Goal: Transaction & Acquisition: Purchase product/service

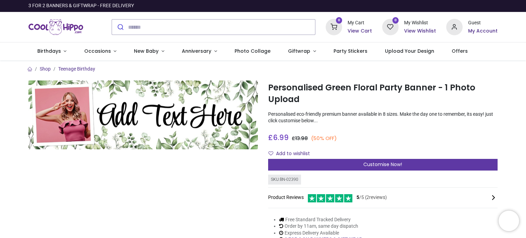
click at [304, 163] on div "Customise Now!" at bounding box center [382, 165] width 229 height 12
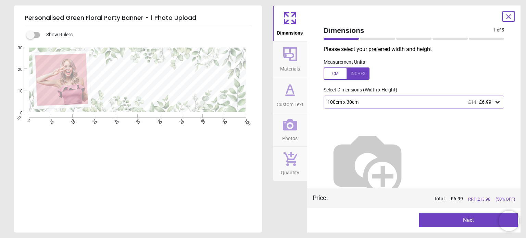
click at [495, 103] on icon at bounding box center [497, 102] width 4 height 2
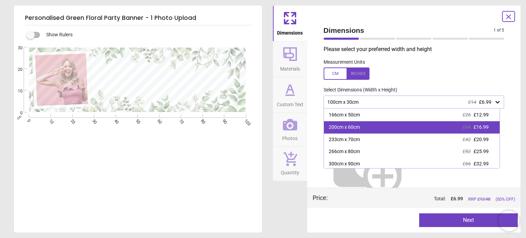
scroll to position [34, 0]
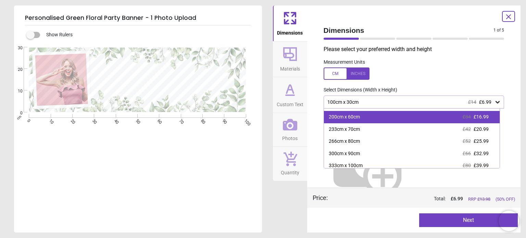
click at [343, 121] on div "200cm x 60cm £34 £16.99" at bounding box center [412, 117] width 176 height 12
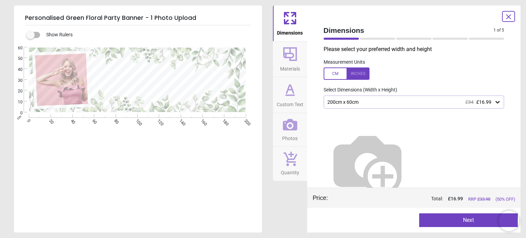
click at [438, 219] on button "Next" at bounding box center [468, 220] width 99 height 14
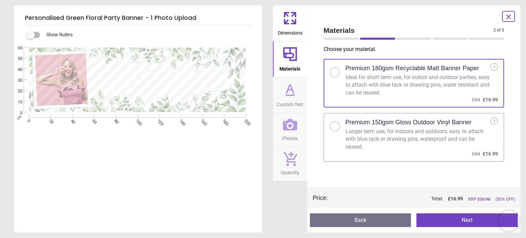
click at [494, 120] on div "i" at bounding box center [494, 121] width 8 height 8
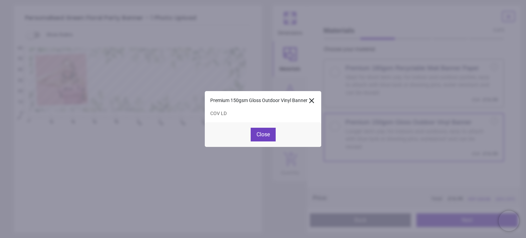
click at [312, 99] on icon at bounding box center [311, 101] width 8 height 8
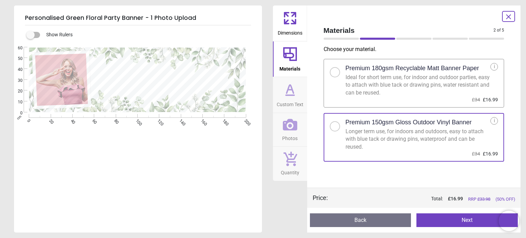
click at [429, 219] on button "Next" at bounding box center [466, 220] width 101 height 14
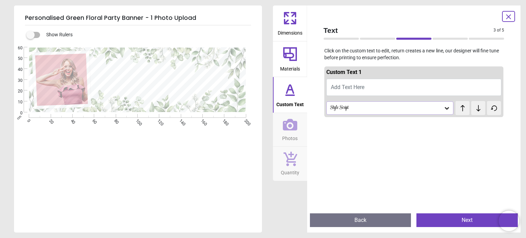
click at [359, 89] on span "Add Text Here" at bounding box center [348, 87] width 34 height 7
type textarea "**********"
click at [463, 218] on button "Next" at bounding box center [466, 220] width 101 height 14
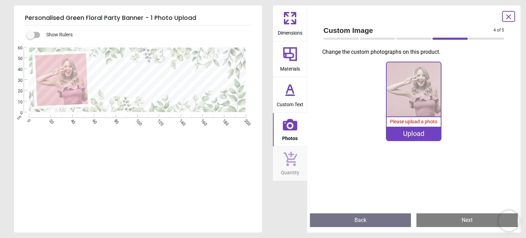
click at [301, 93] on button "Custom Text" at bounding box center [290, 95] width 34 height 36
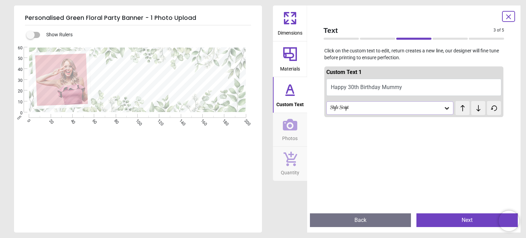
click at [457, 108] on div "test test" at bounding box center [461, 104] width 12 height 7
click at [443, 106] on icon at bounding box center [446, 108] width 7 height 7
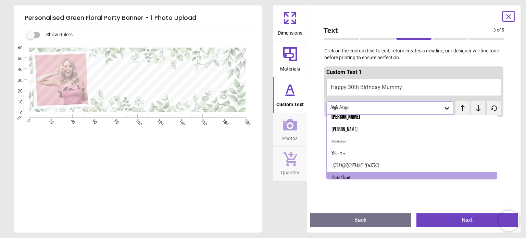
scroll to position [46, 0]
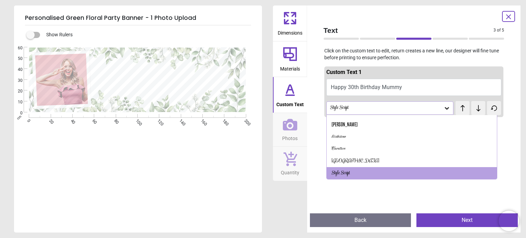
click at [407, 190] on div at bounding box center [413, 239] width 179 height 238
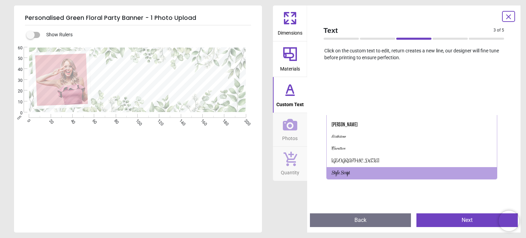
scroll to position [0, 0]
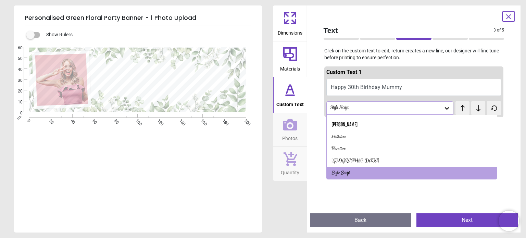
click at [443, 109] on icon at bounding box center [446, 108] width 7 height 7
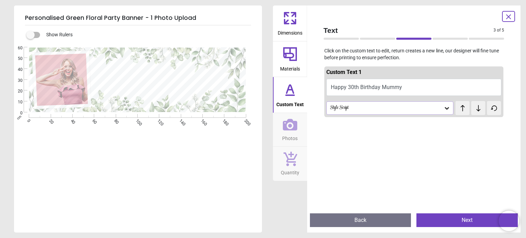
click at [460, 109] on icon at bounding box center [462, 108] width 10 height 7
click at [473, 109] on icon at bounding box center [478, 108] width 10 height 7
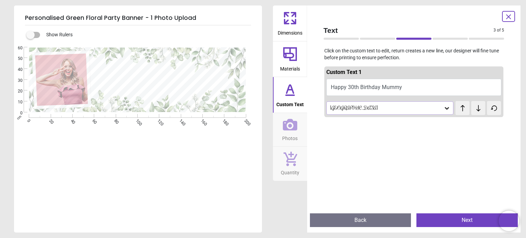
click at [473, 109] on icon at bounding box center [478, 108] width 10 height 7
click at [491, 109] on icon at bounding box center [493, 108] width 5 height 5
click at [513, 16] on div at bounding box center [508, 16] width 13 height 11
